Goal: Transaction & Acquisition: Purchase product/service

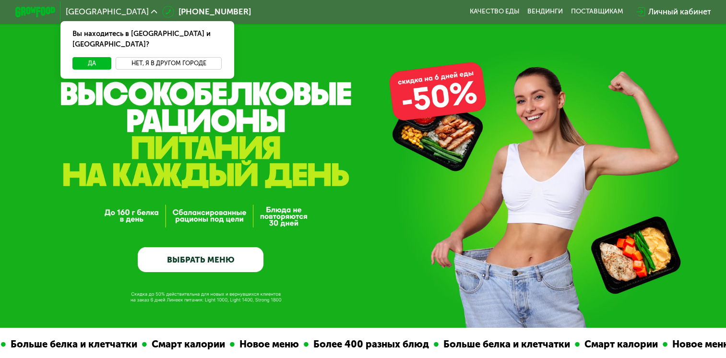
click at [145, 57] on button "Нет, я в другом городе" at bounding box center [169, 63] width 107 height 12
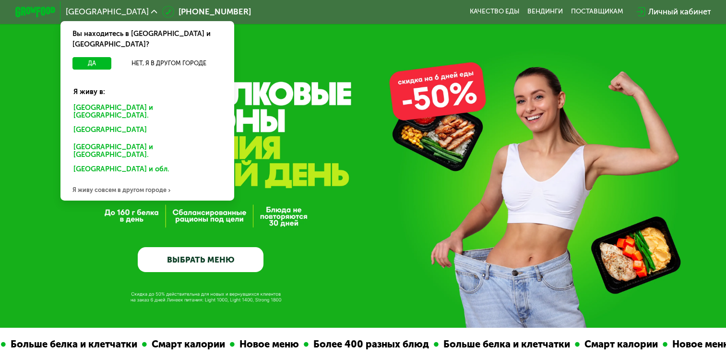
click at [110, 101] on div "[GEOGRAPHIC_DATA] и [GEOGRAPHIC_DATA]." at bounding box center [147, 111] width 161 height 21
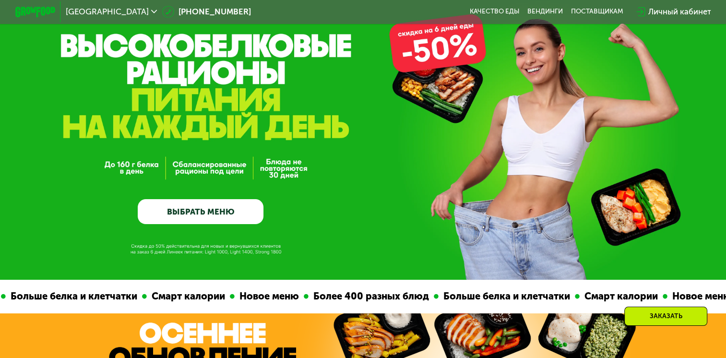
scroll to position [96, 0]
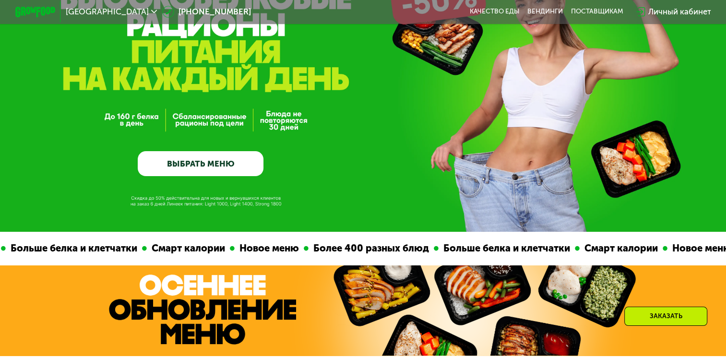
click at [203, 164] on link "ВЫБРАТЬ МЕНЮ" at bounding box center [201, 163] width 126 height 25
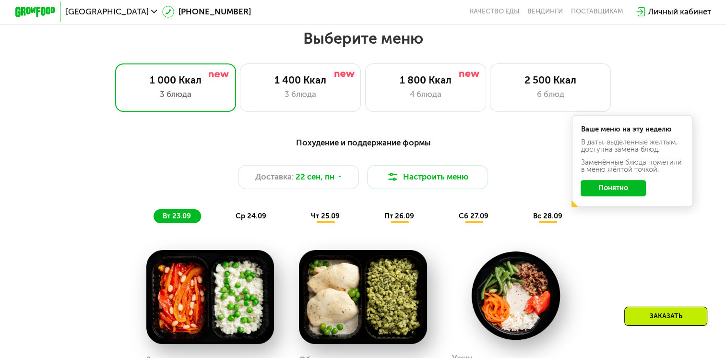
scroll to position [641, 0]
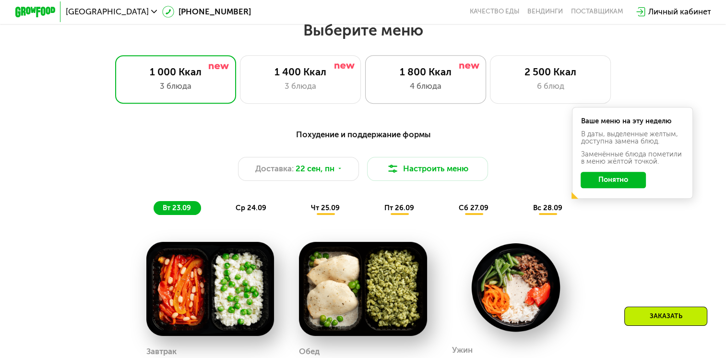
click at [391, 92] on div "4 блюда" at bounding box center [426, 86] width 100 height 12
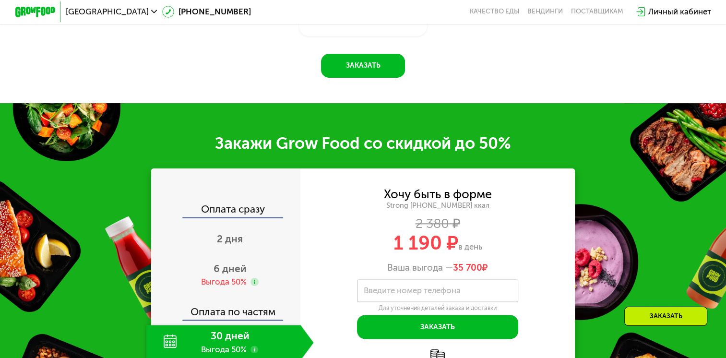
scroll to position [929, 0]
